Goal: Navigation & Orientation: Go to known website

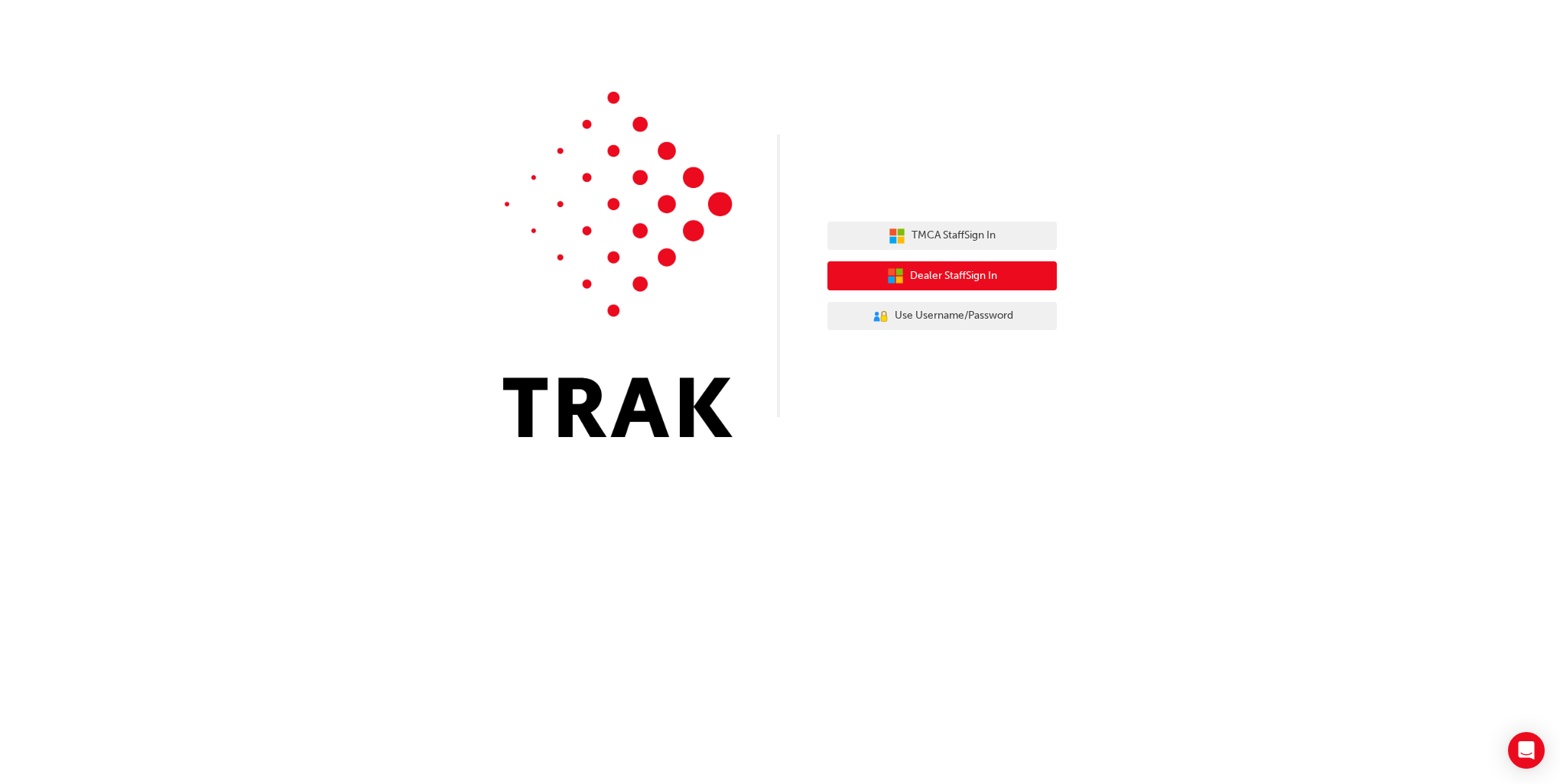
click at [1012, 283] on button "Dealer Staff Sign In" at bounding box center [942, 275] width 229 height 29
